Goal: Find contact information: Find contact information

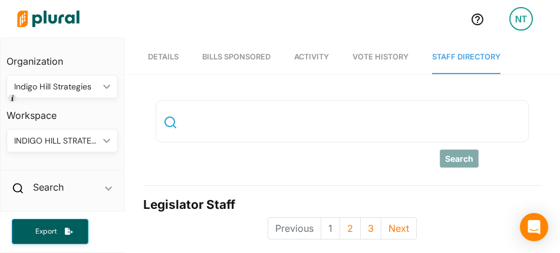
scroll to position [236, 0]
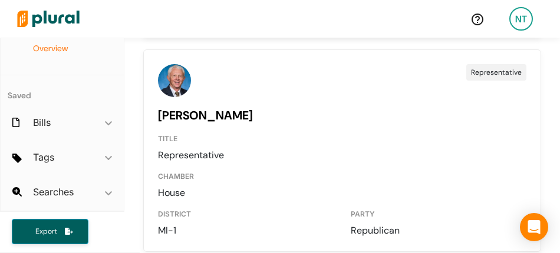
scroll to position [87638, 0]
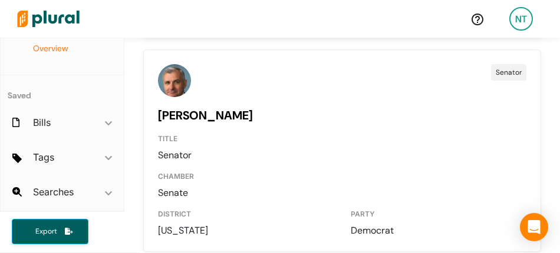
click at [177, 123] on link "[PERSON_NAME]" at bounding box center [205, 115] width 95 height 15
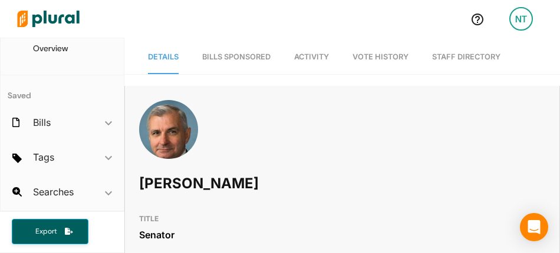
click at [475, 57] on link "Staff Directory" at bounding box center [466, 58] width 68 height 34
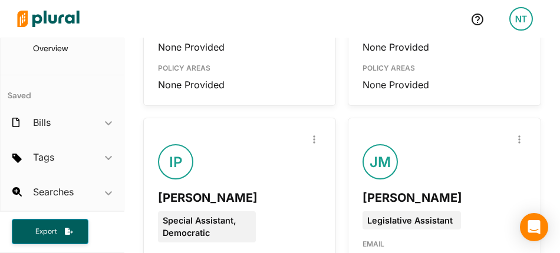
scroll to position [3065, 0]
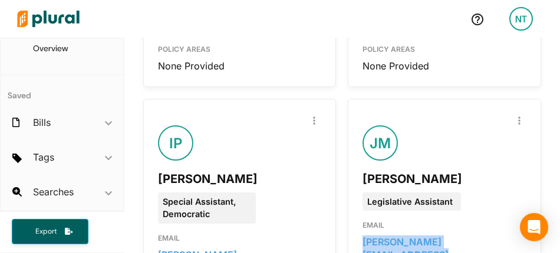
drag, startPoint x: 504, startPoint y: 140, endPoint x: 342, endPoint y: 137, distance: 162.1
copy link "[PERSON_NAME][EMAIL_ADDRESS][PERSON_NAME][DOMAIN_NAME]"
